Goal: Information Seeking & Learning: Learn about a topic

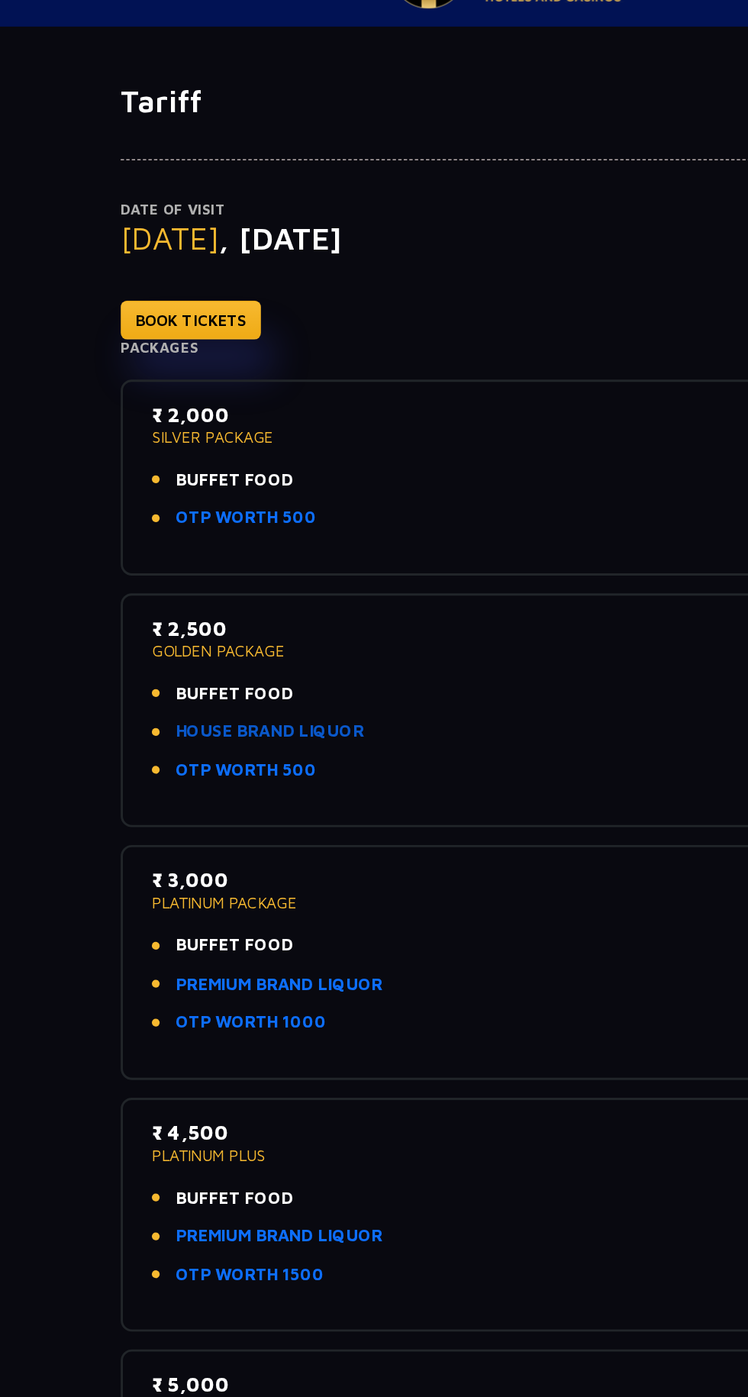
click at [249, 559] on link "HOUSE BRAND LIQUOR" at bounding box center [210, 560] width 129 height 18
